Goal: Find specific page/section: Find specific page/section

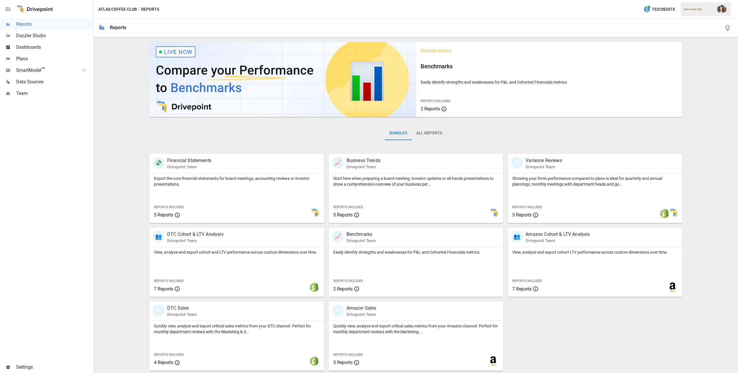
click at [58, 56] on span "Plans" at bounding box center [54, 58] width 76 height 7
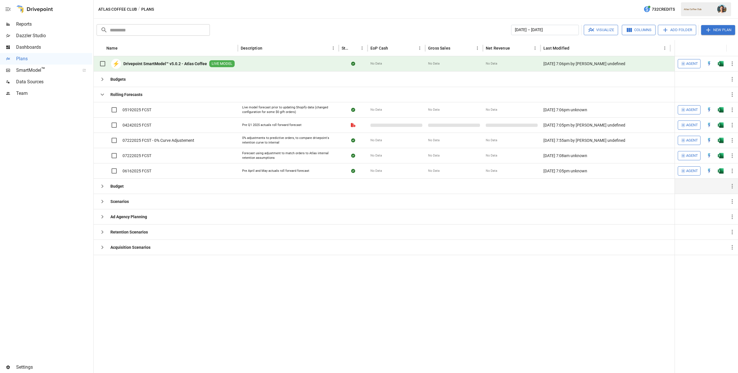
click at [281, 186] on div at bounding box center [288, 186] width 101 height 15
click at [102, 186] on icon "button" at bounding box center [102, 186] width 7 height 7
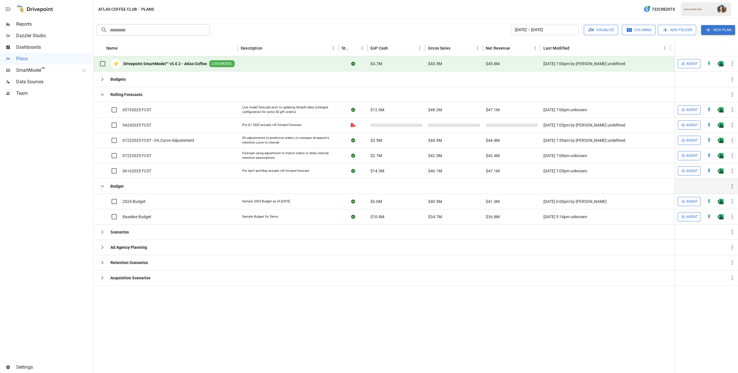
click at [102, 186] on icon "button" at bounding box center [102, 186] width 7 height 7
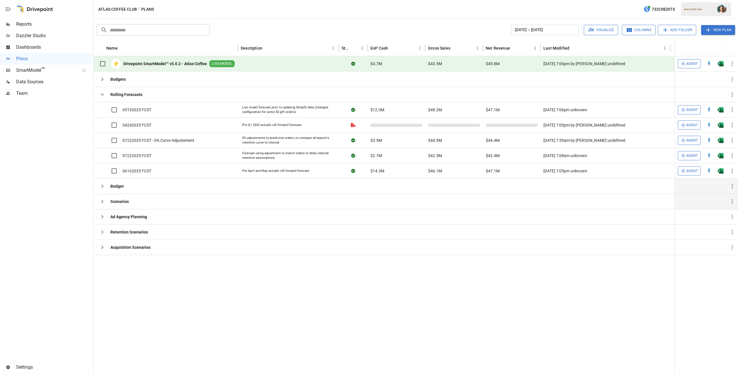
click at [101, 200] on icon "button" at bounding box center [102, 201] width 7 height 7
